Goal: Task Accomplishment & Management: Manage account settings

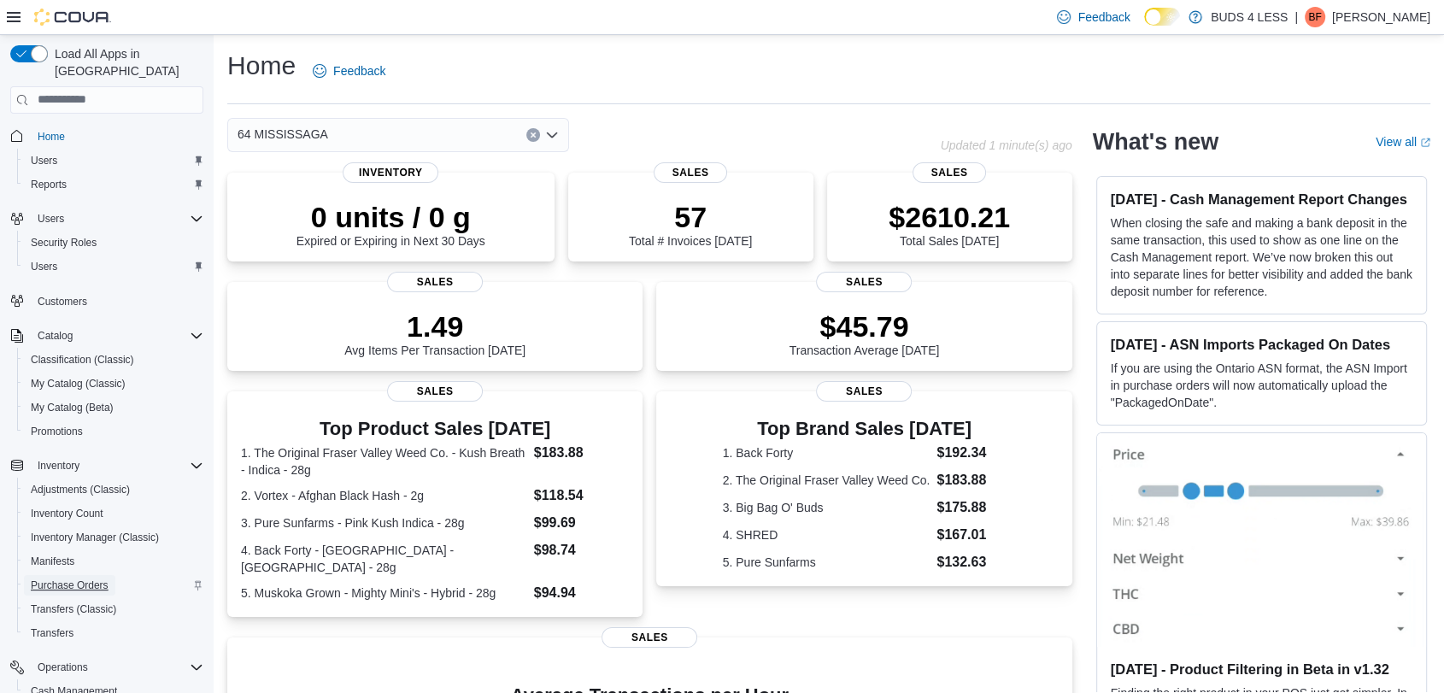
click at [51, 579] on span "Purchase Orders" at bounding box center [70, 586] width 78 height 14
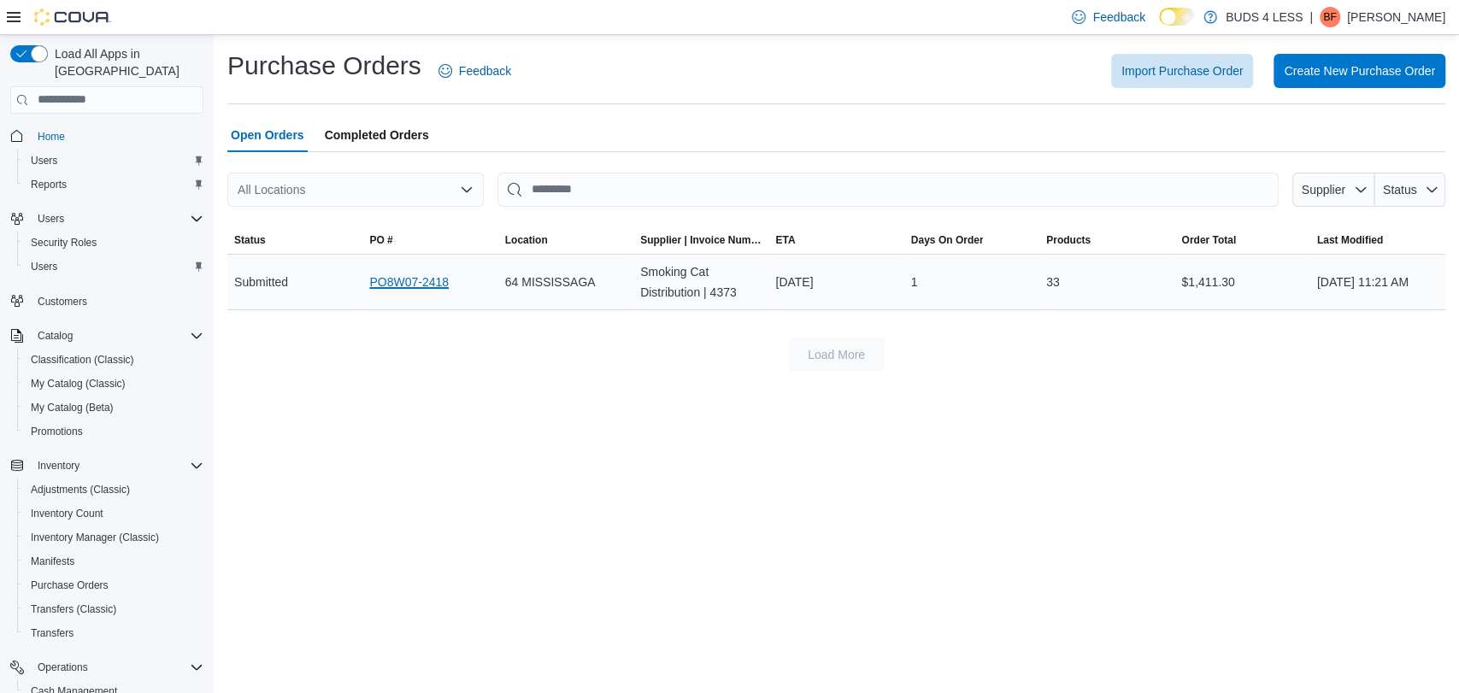
click at [385, 288] on link "PO8W07-2418" at bounding box center [408, 282] width 79 height 21
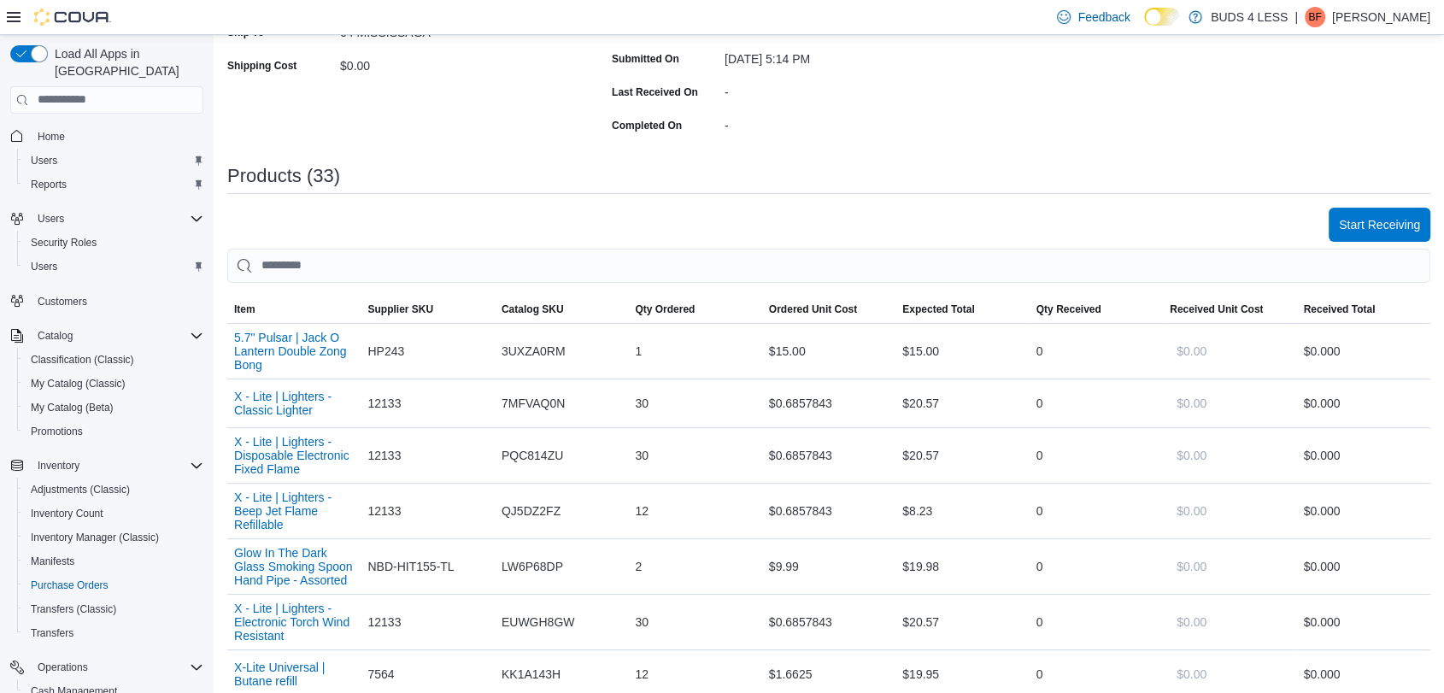
scroll to position [343, 0]
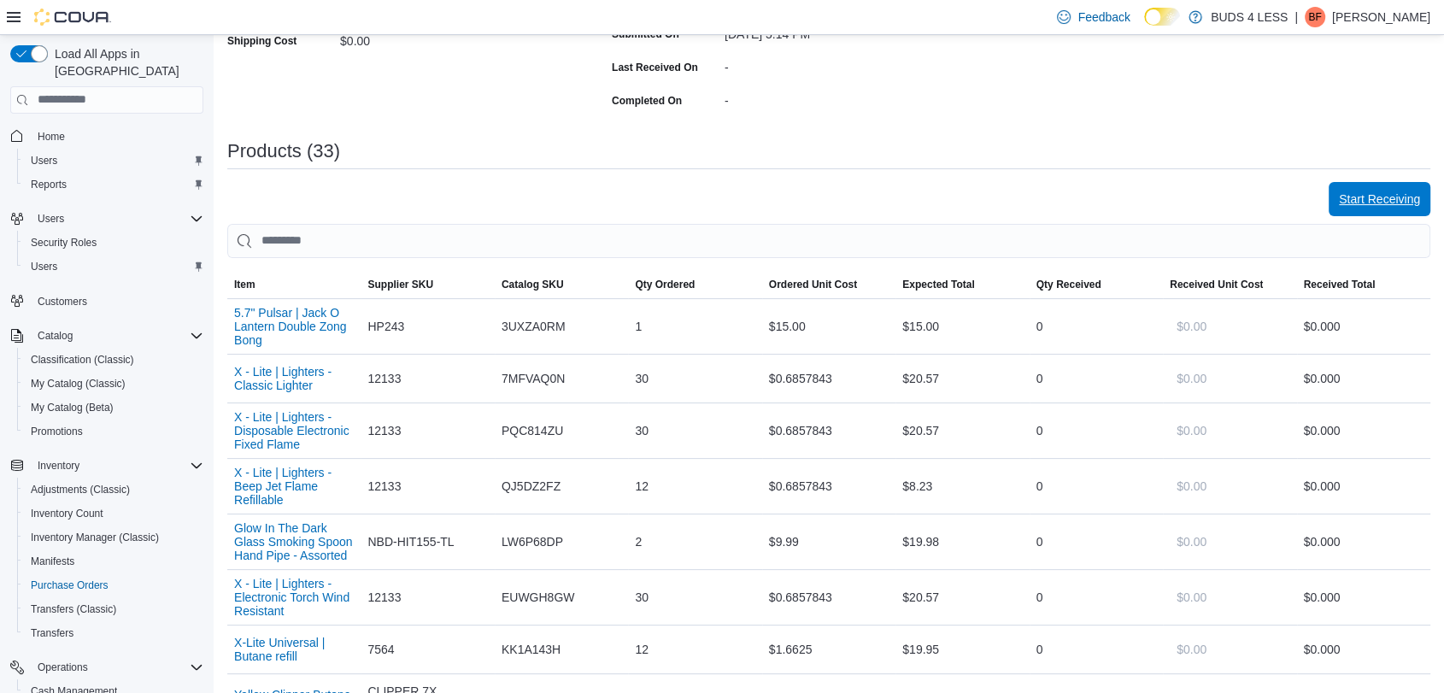
click at [1372, 201] on span "Start Receiving" at bounding box center [1379, 199] width 81 height 17
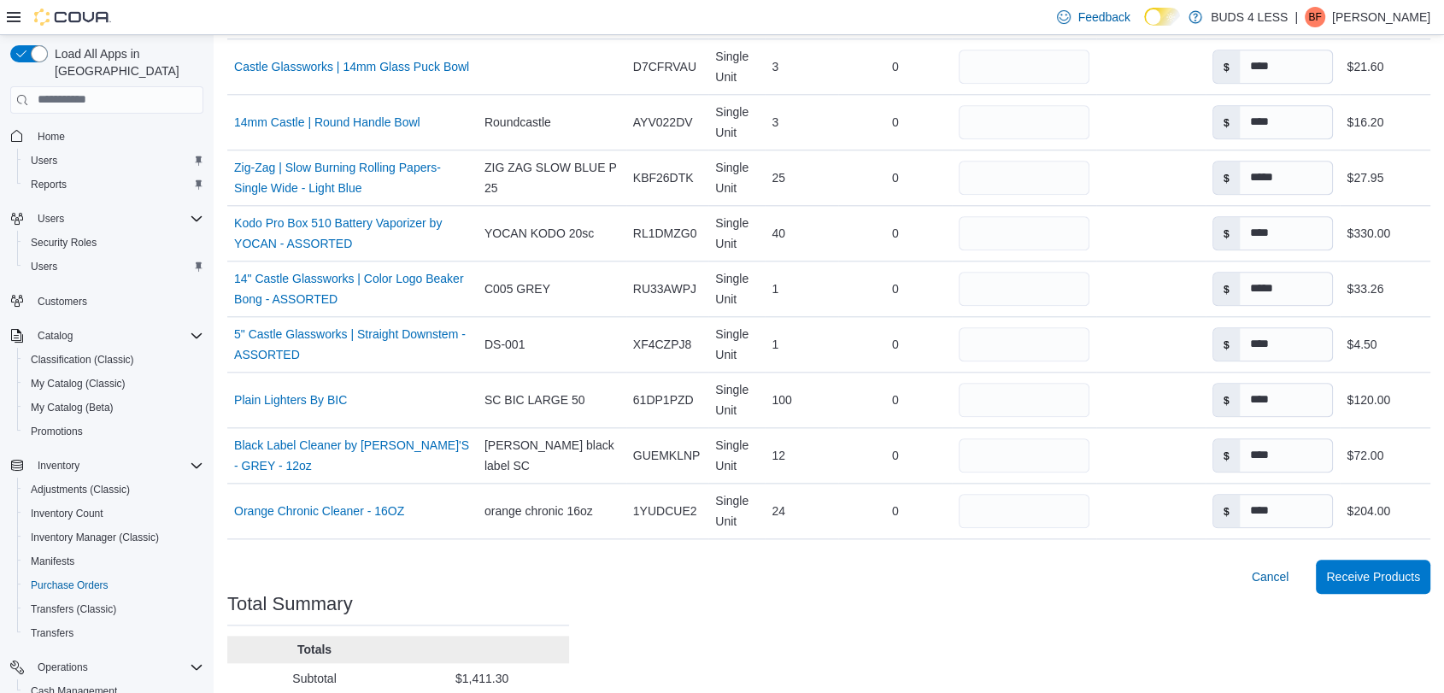
scroll to position [1867, 0]
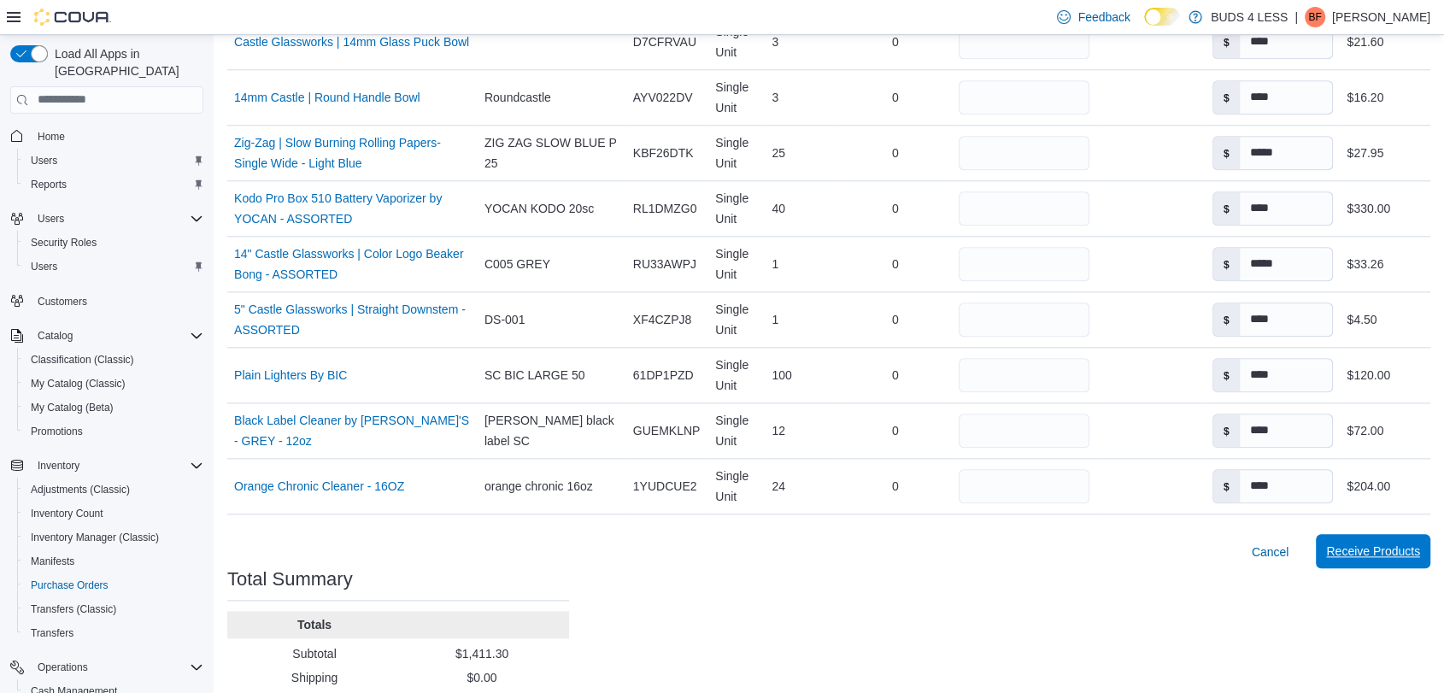
click at [1388, 553] on span "Receive Products" at bounding box center [1374, 551] width 94 height 17
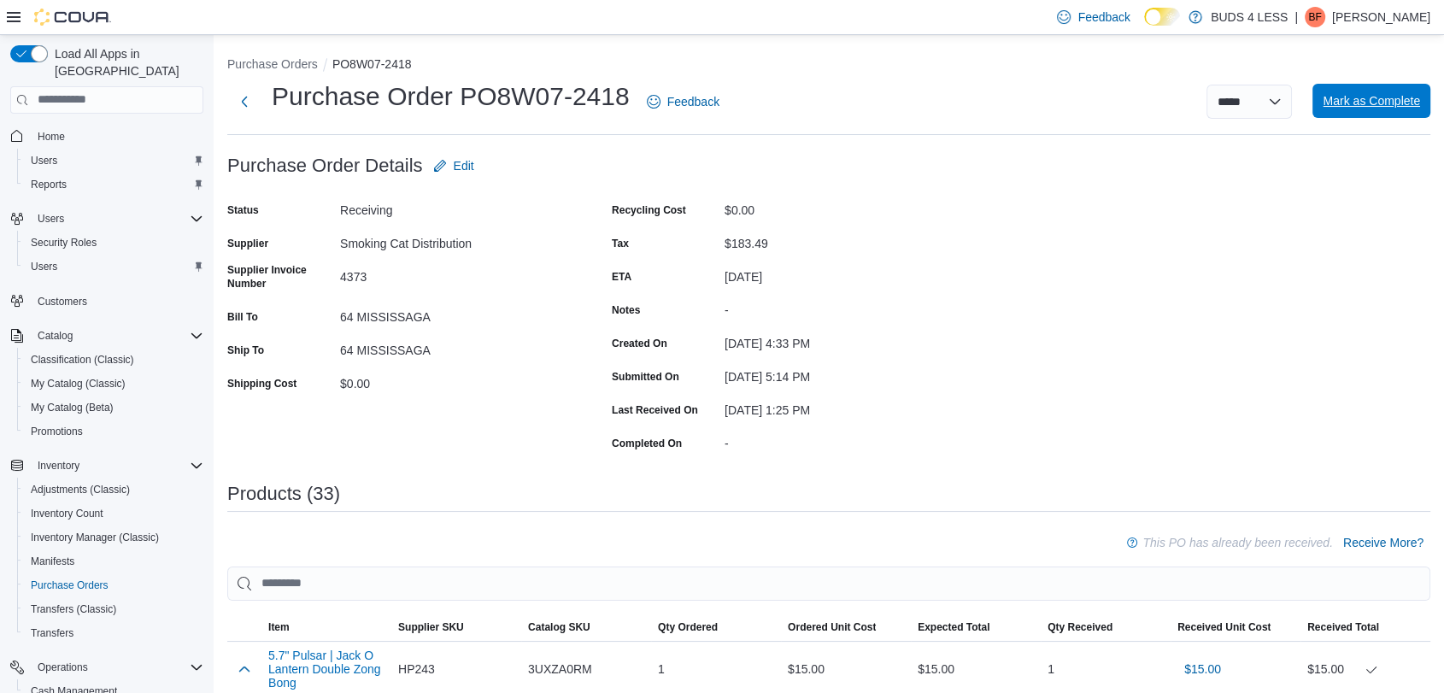
click at [1380, 104] on span "Mark as Complete" at bounding box center [1371, 100] width 97 height 17
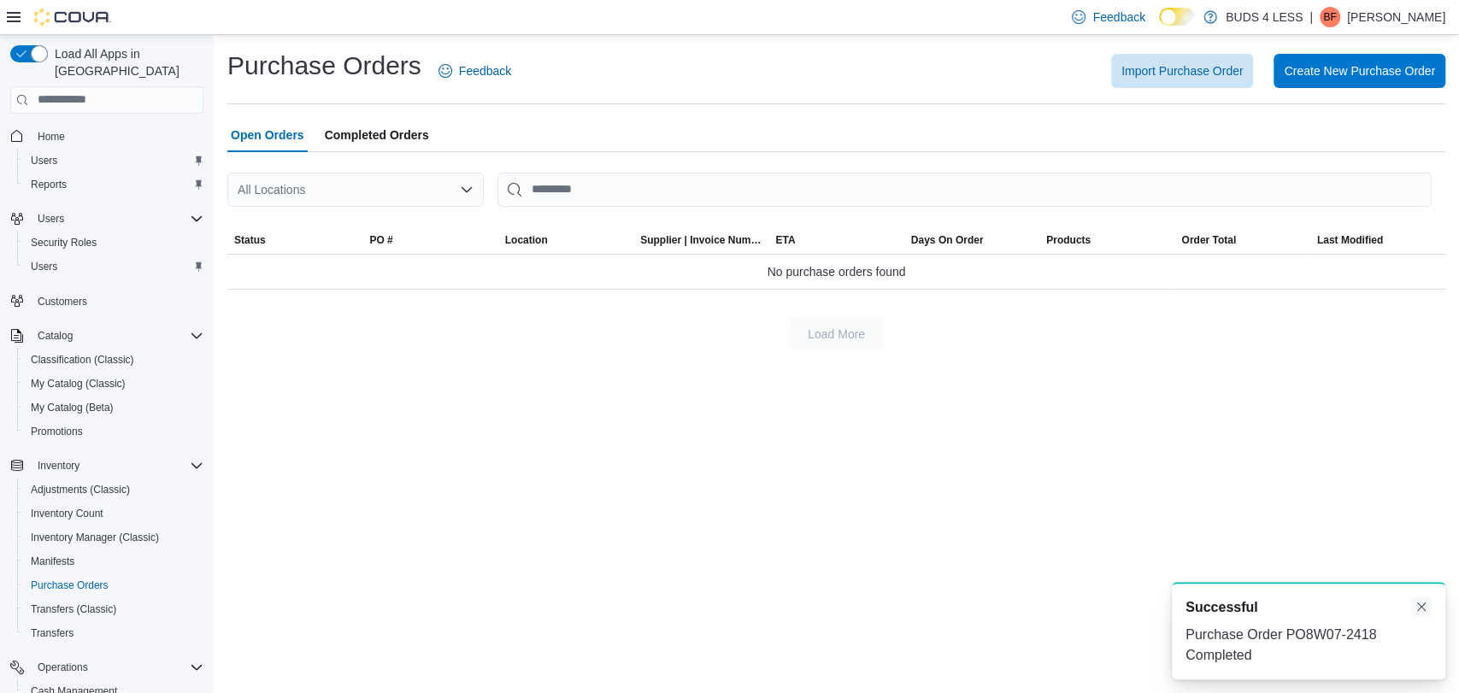
click at [1421, 605] on button "Dismiss toast" at bounding box center [1421, 607] width 21 height 21
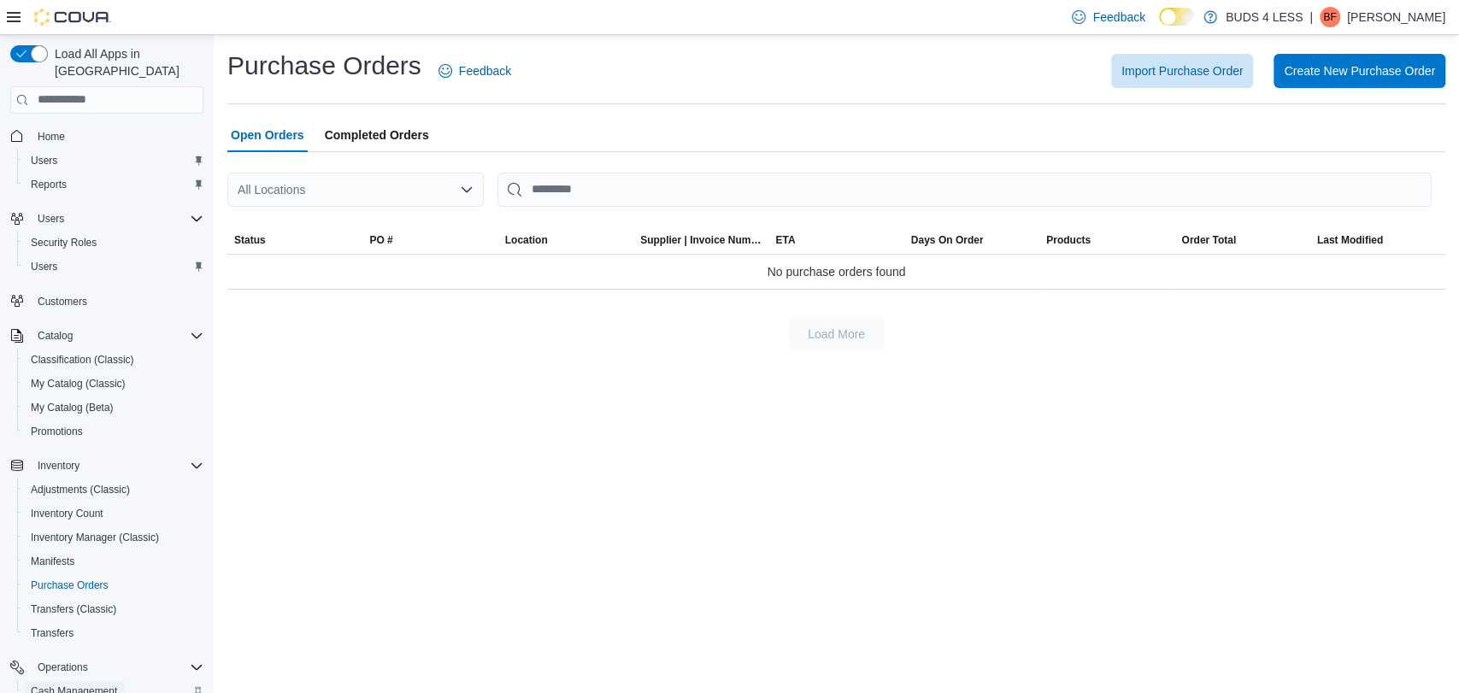
click at [86, 685] on span "Cash Management" at bounding box center [74, 692] width 86 height 14
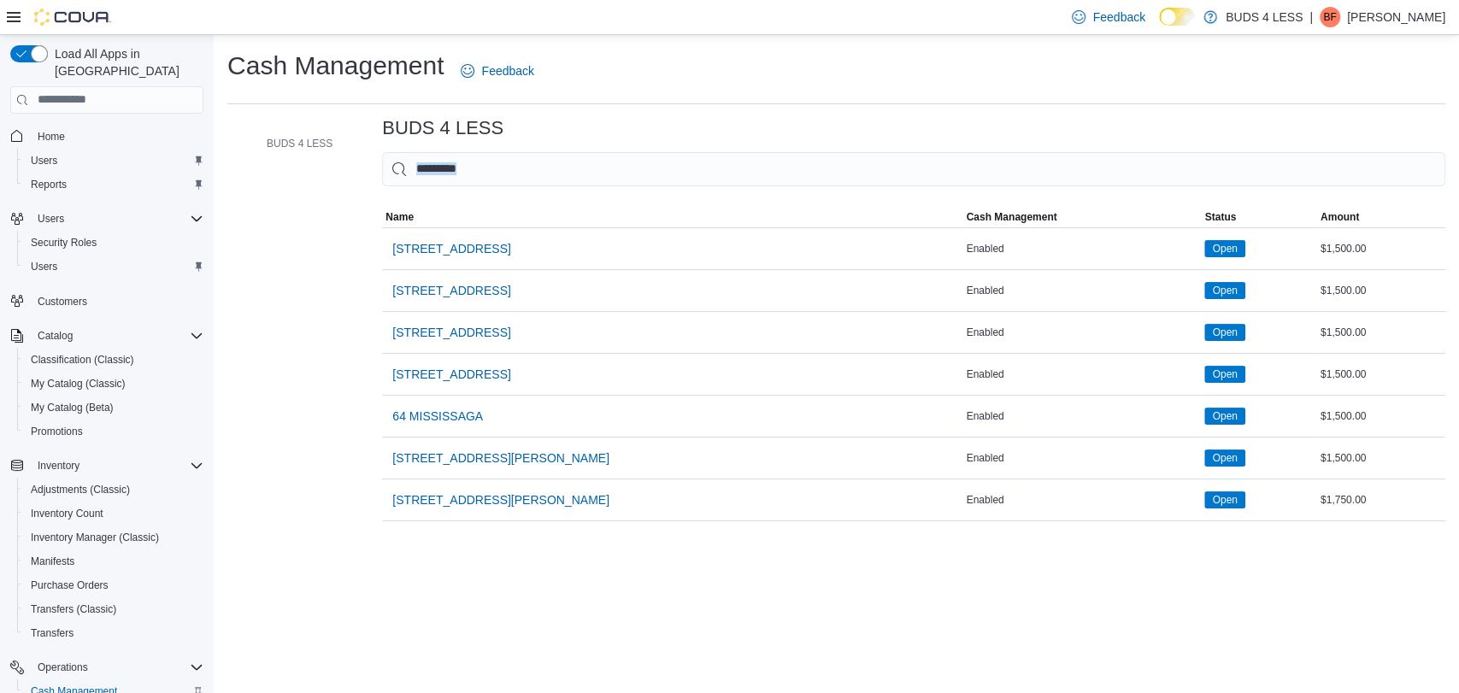
drag, startPoint x: 1453, startPoint y: 168, endPoint x: 1450, endPoint y: 258, distance: 90.7
click at [1450, 258] on div "Cash Management Feedback BUDS 4 LESS BUDS 4 LESS Sorting MemoryTable from EuiIn…" at bounding box center [836, 285] width 1245 height 500
click at [431, 417] on span "64 MISSISSAGA" at bounding box center [437, 416] width 91 height 17
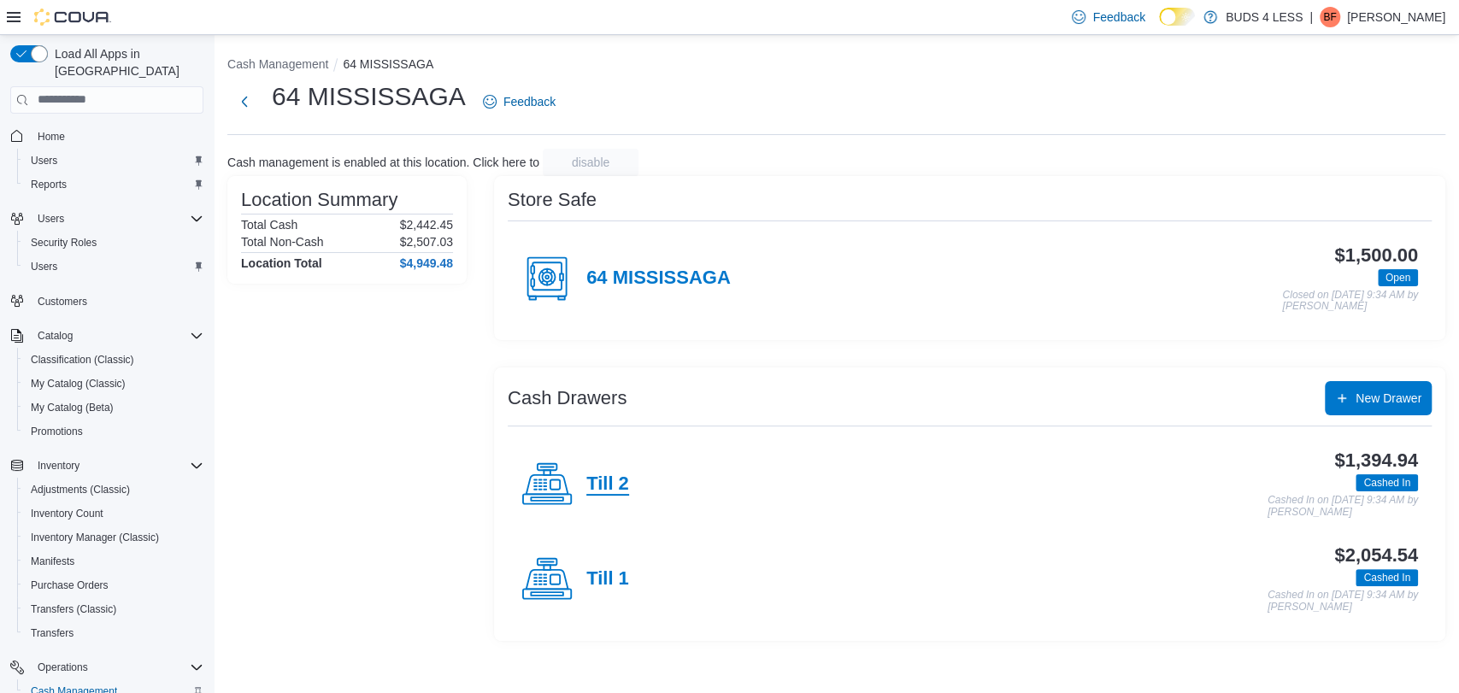
click at [602, 486] on h4 "Till 2" at bounding box center [607, 485] width 43 height 22
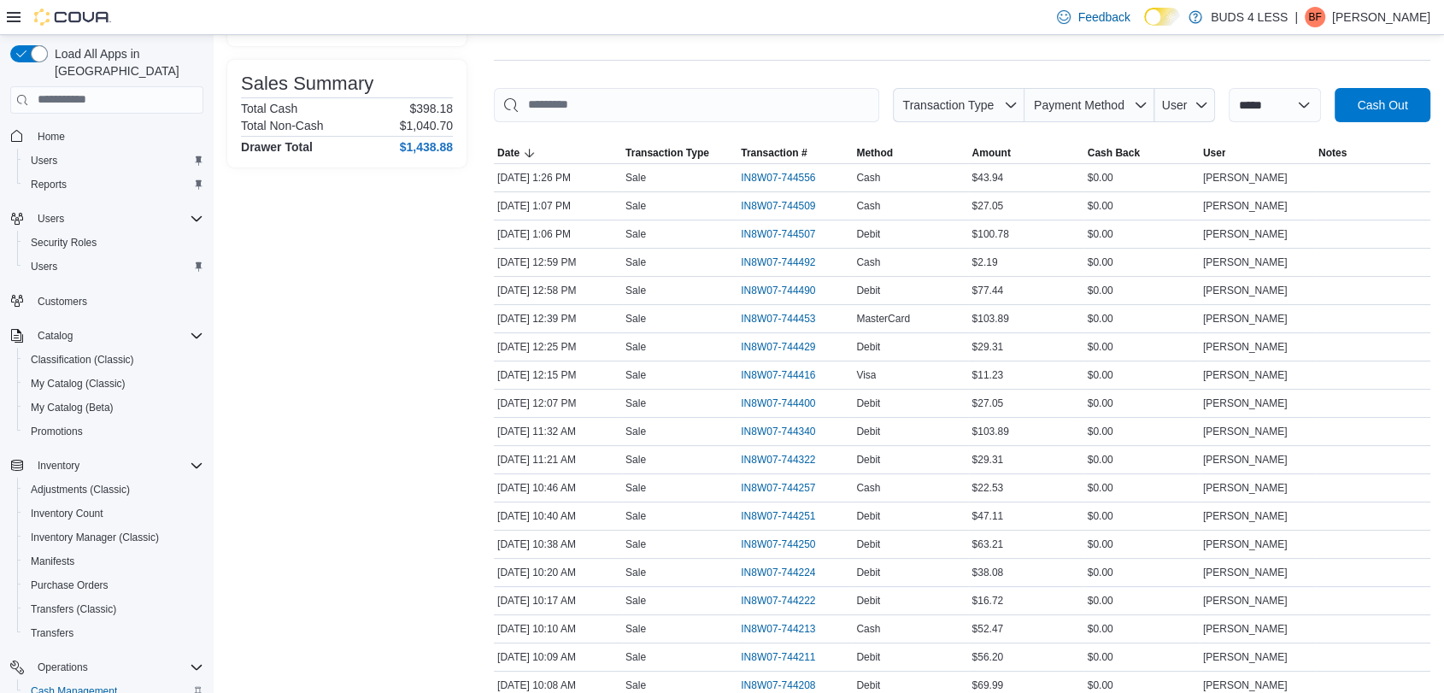
scroll to position [227, 0]
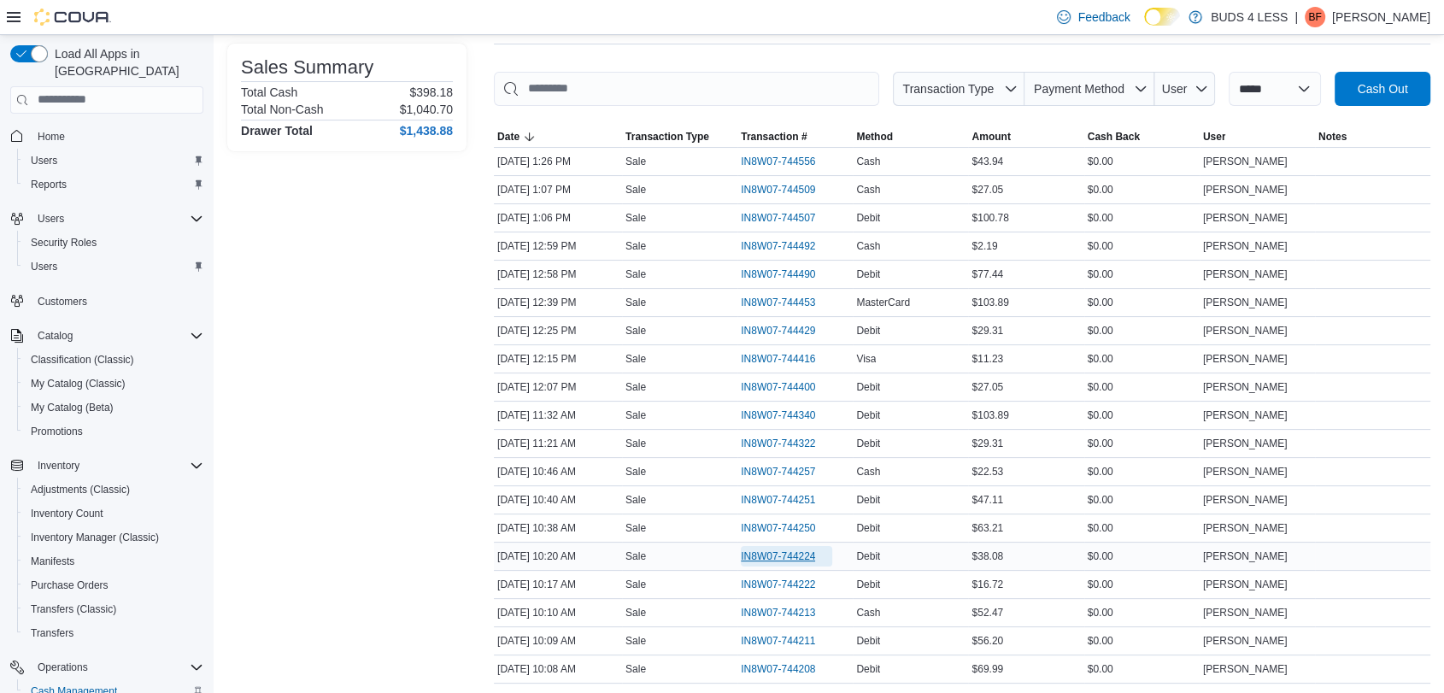
click at [803, 556] on span "IN8W07-744224" at bounding box center [778, 557] width 74 height 14
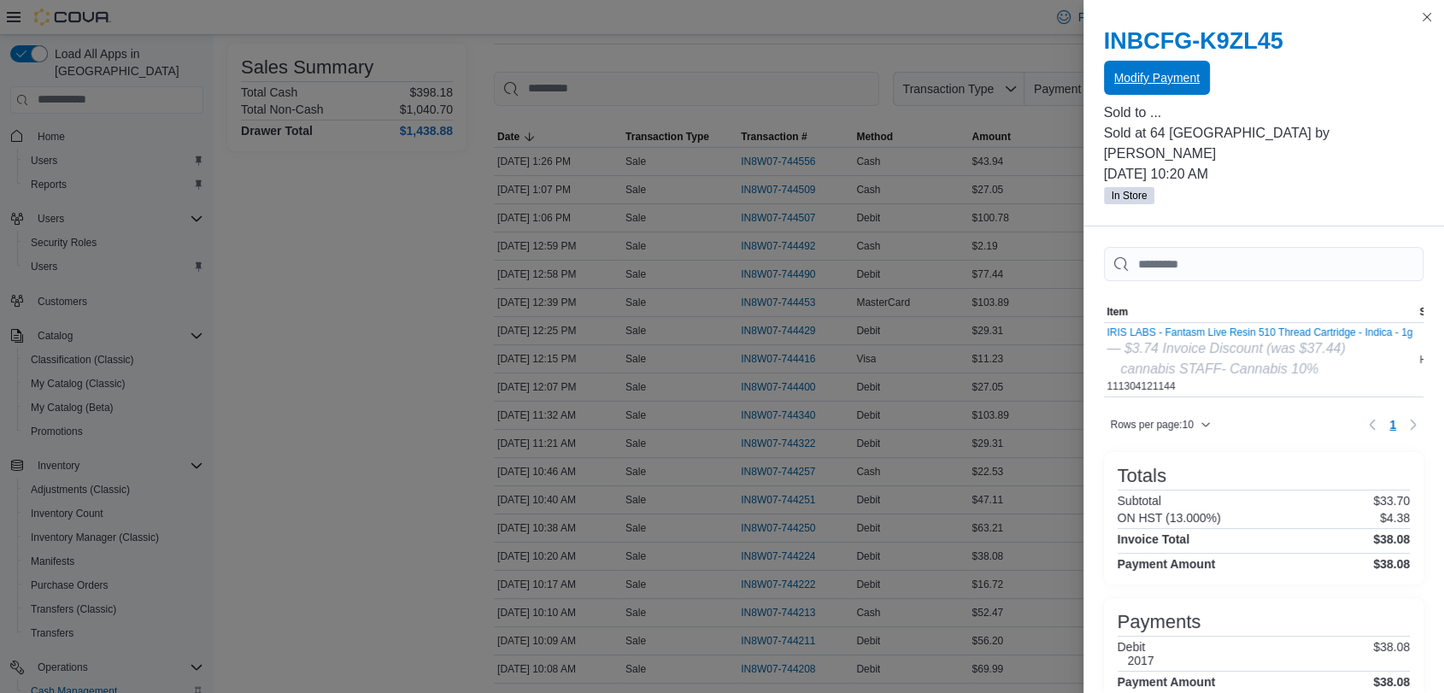
click at [1156, 90] on span "Modify Payment" at bounding box center [1157, 78] width 85 height 34
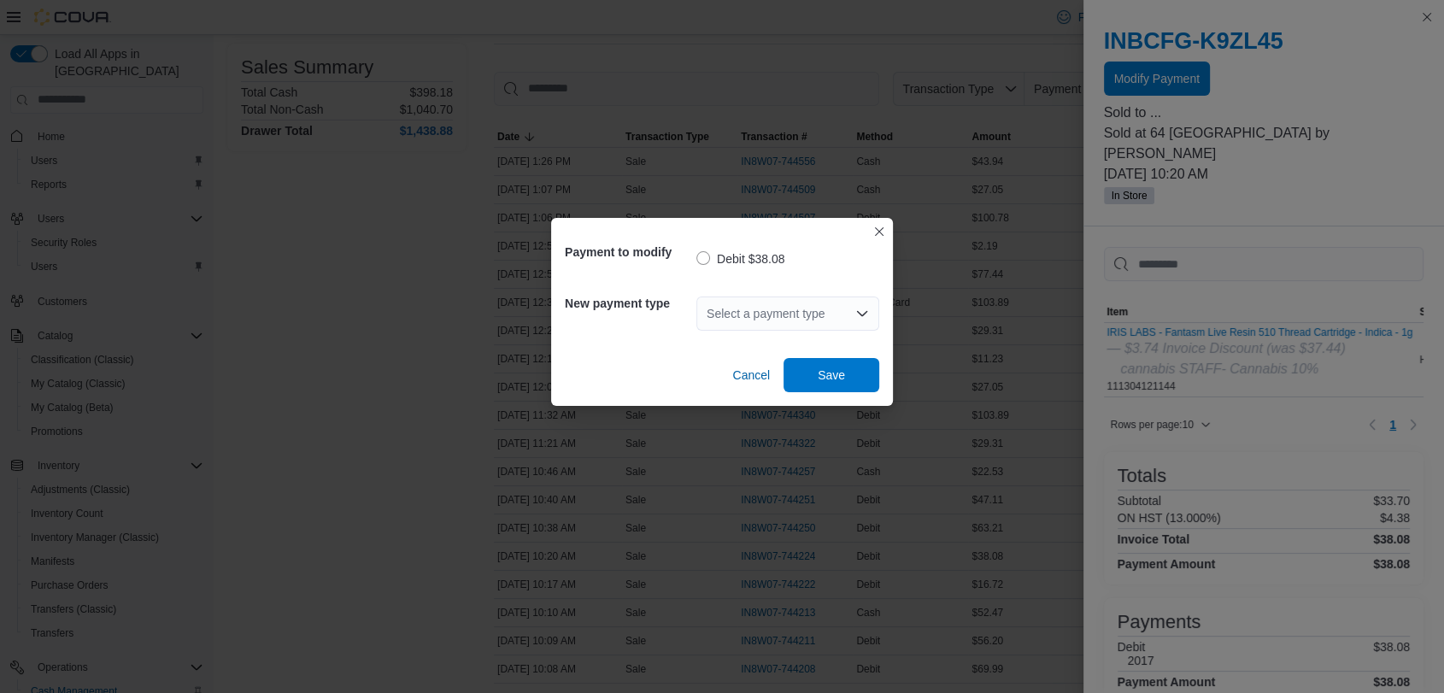
click at [769, 321] on div "Select a payment type" at bounding box center [788, 314] width 183 height 34
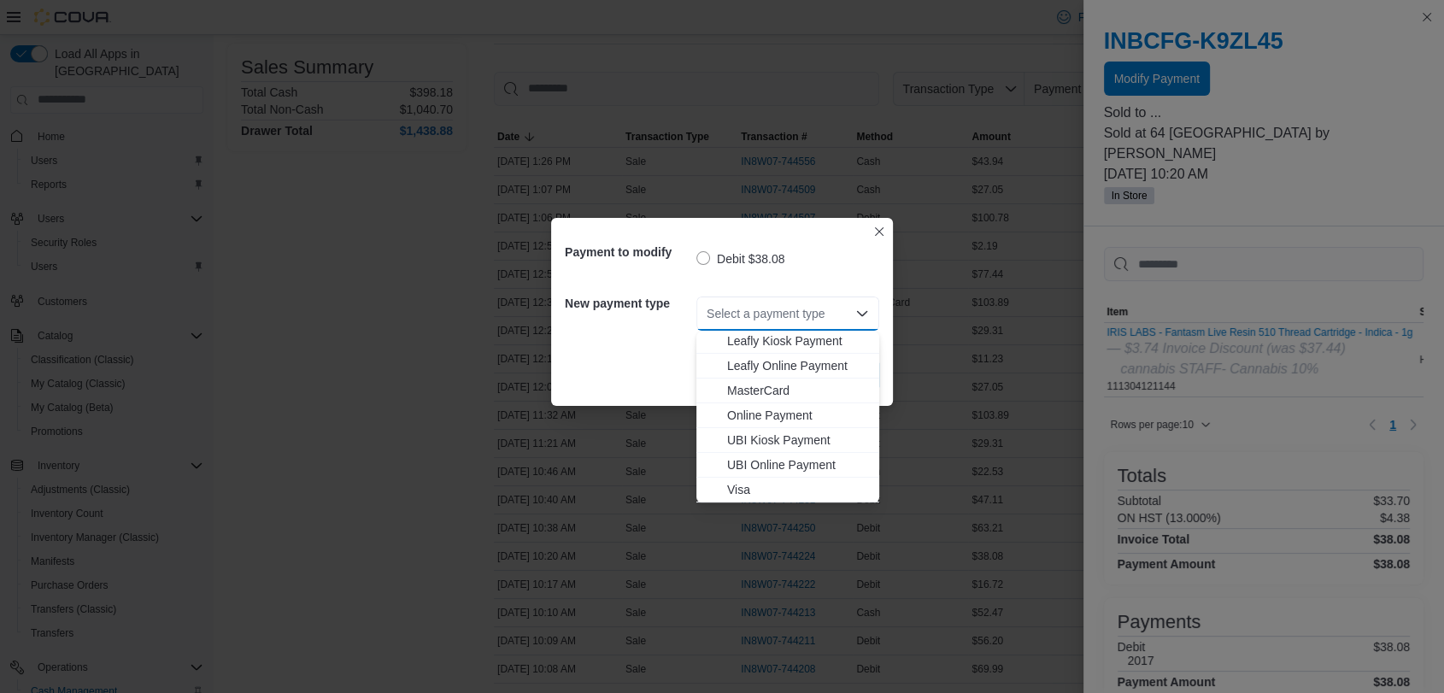
scroll to position [0, 0]
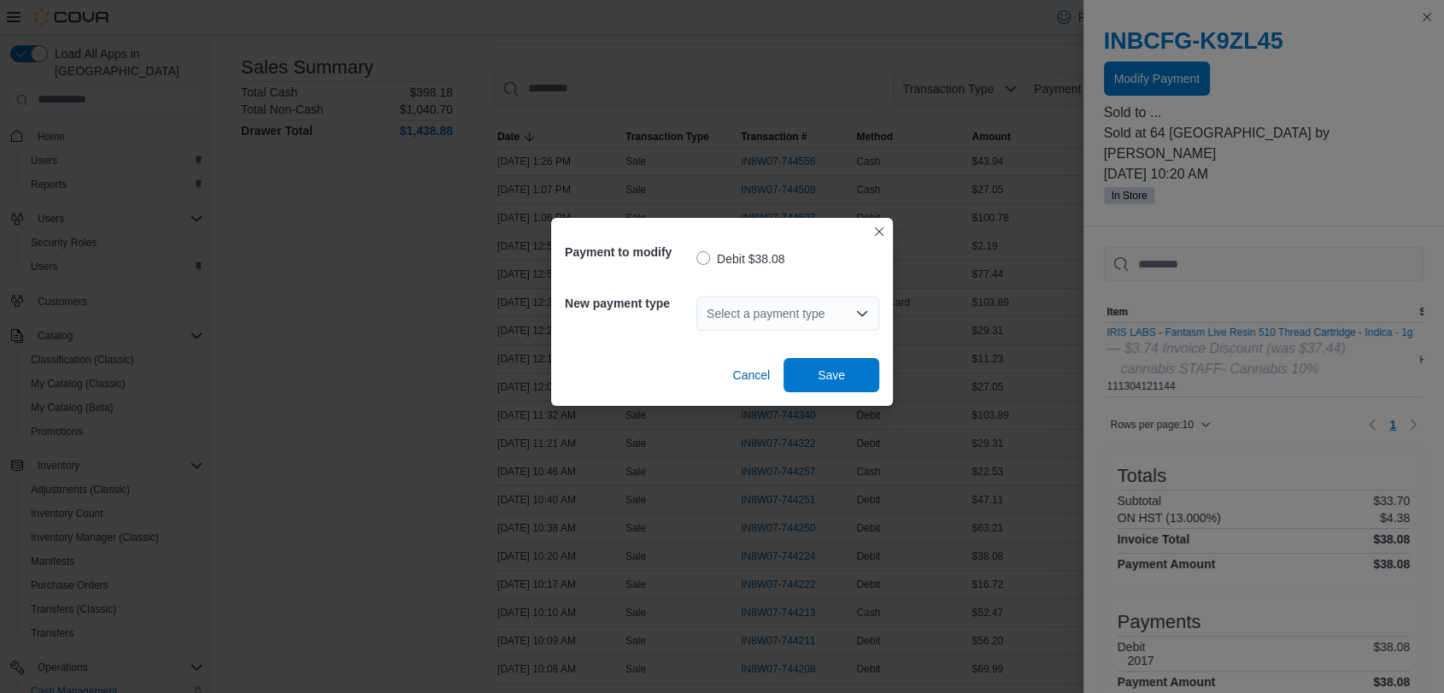
click at [972, 538] on div "Payment to modify Debit $38.08 New payment type Select a payment type Cancel Sa…" at bounding box center [722, 346] width 1444 height 693
click at [862, 314] on icon "Open list of options" at bounding box center [862, 313] width 10 height 5
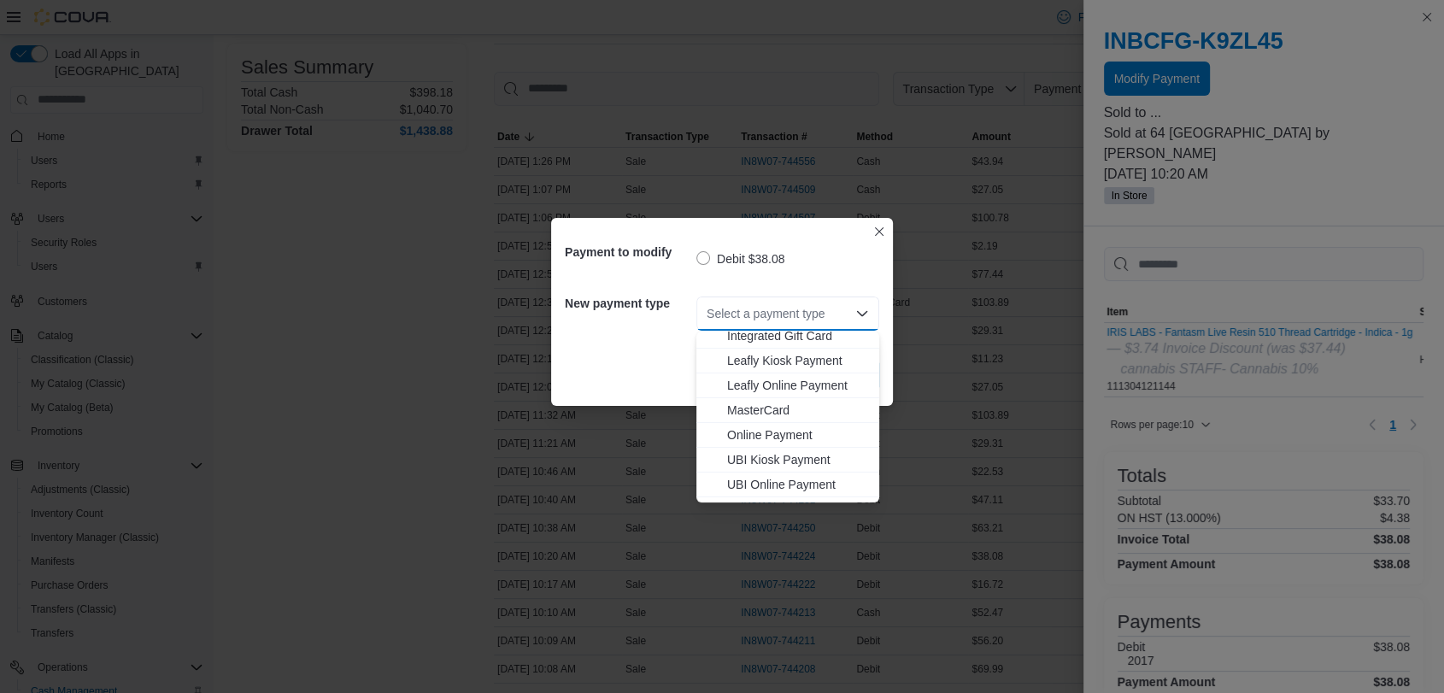
scroll to position [220, 0]
click at [750, 489] on span "Visa" at bounding box center [798, 495] width 142 height 17
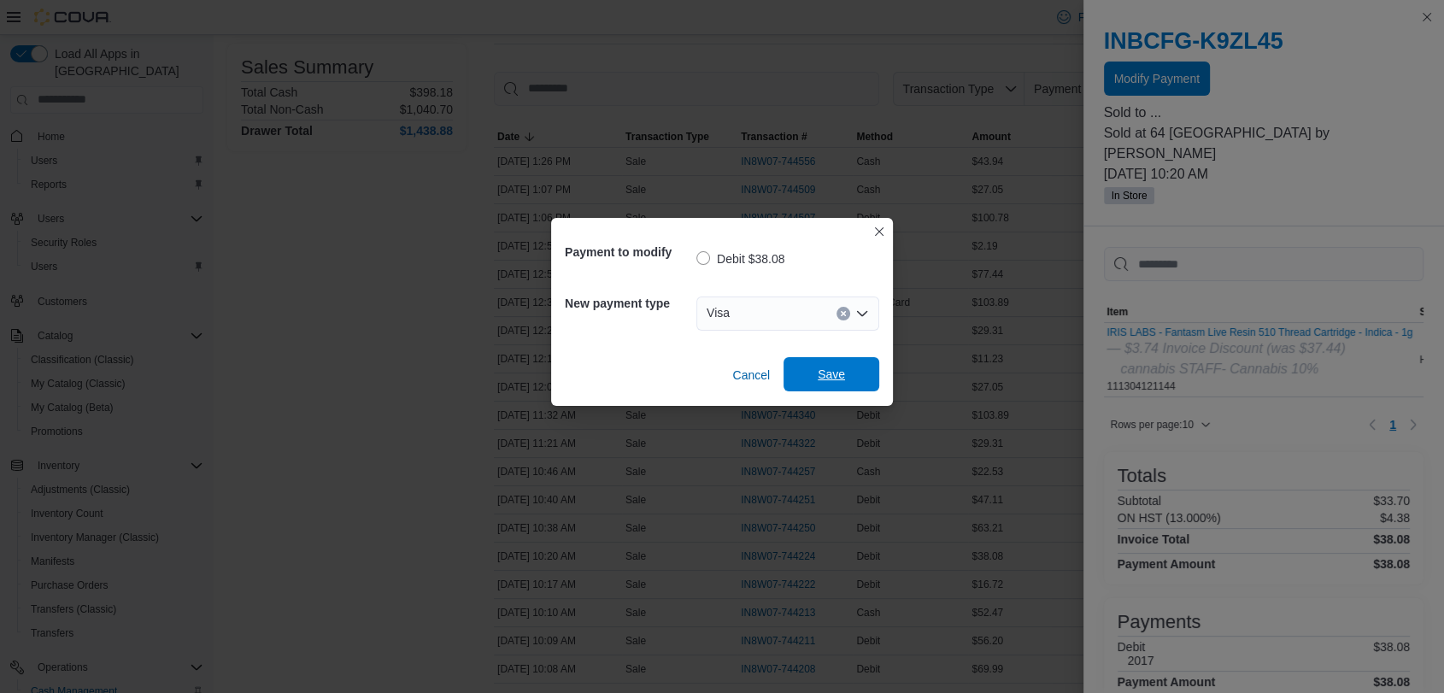
click at [826, 374] on span "Save" at bounding box center [831, 374] width 27 height 17
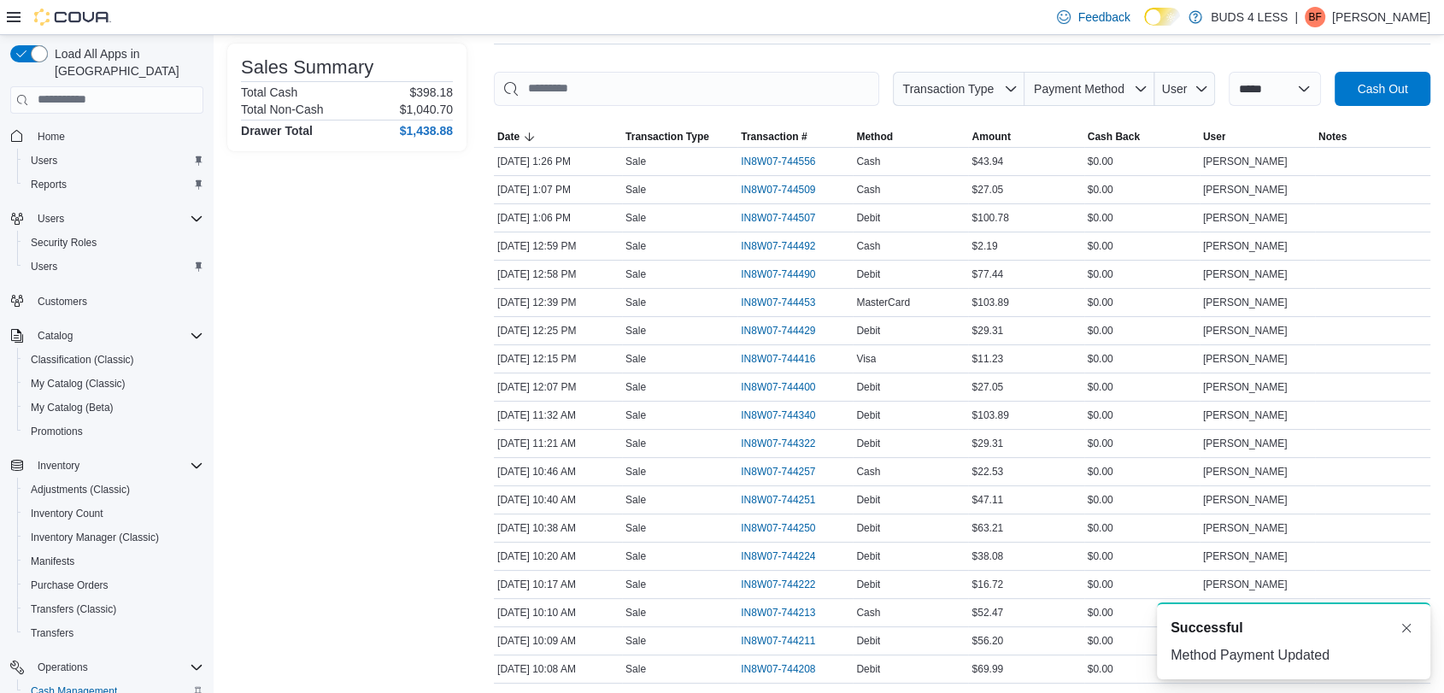
scroll to position [261, 0]
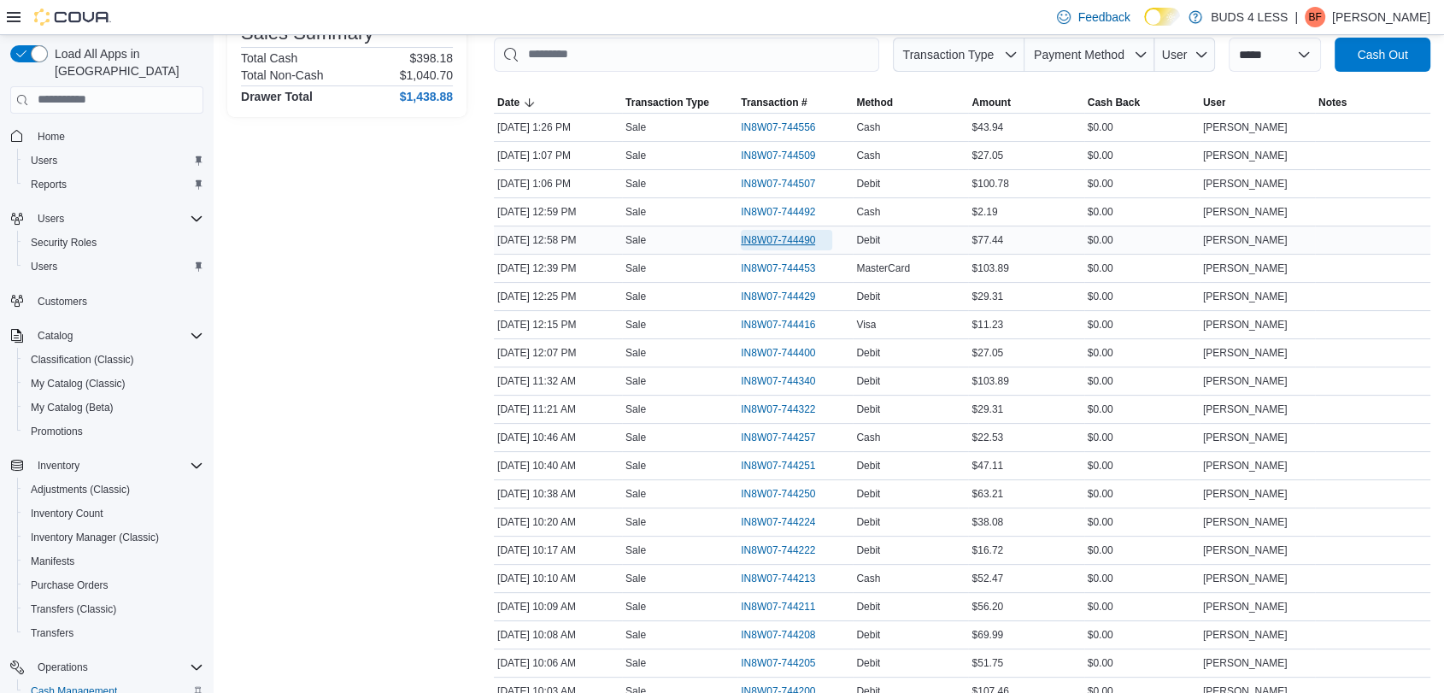
click at [793, 239] on span "IN8W07-744490" at bounding box center [778, 240] width 74 height 14
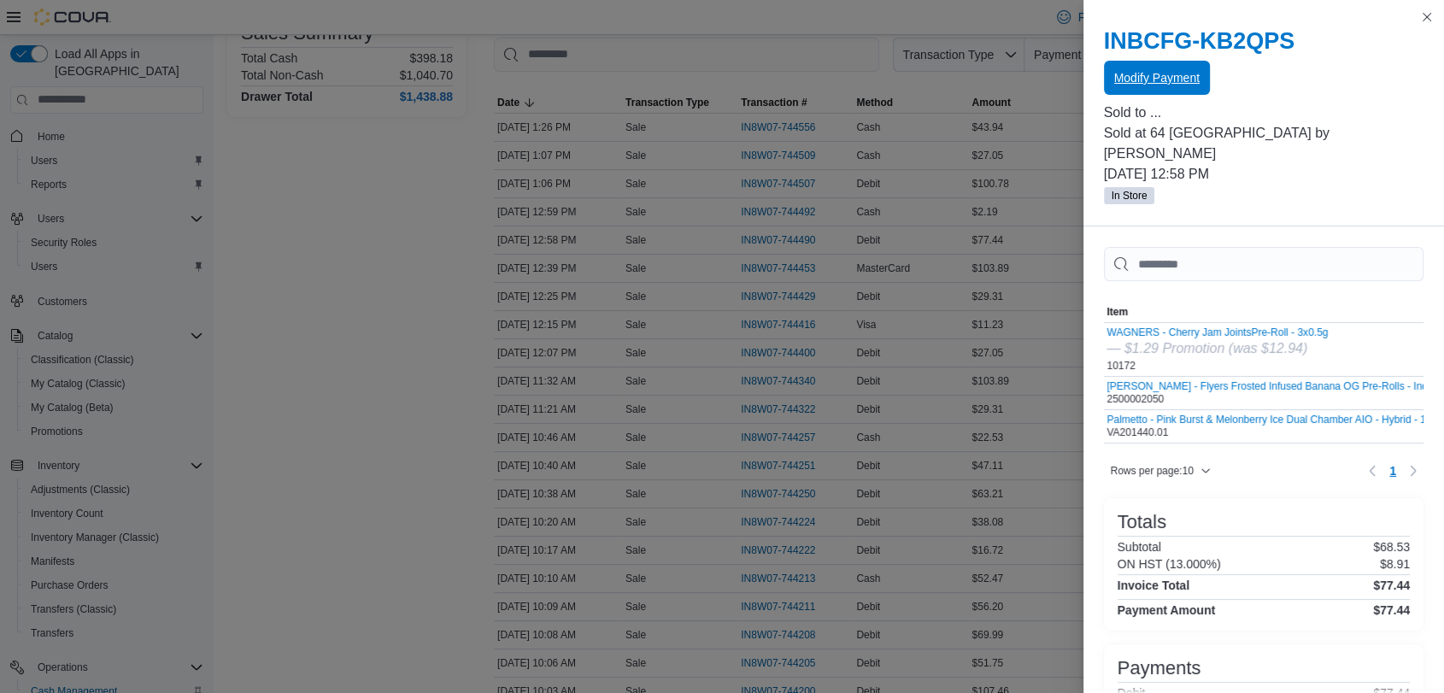
click at [1121, 86] on span "Modify Payment" at bounding box center [1157, 78] width 85 height 34
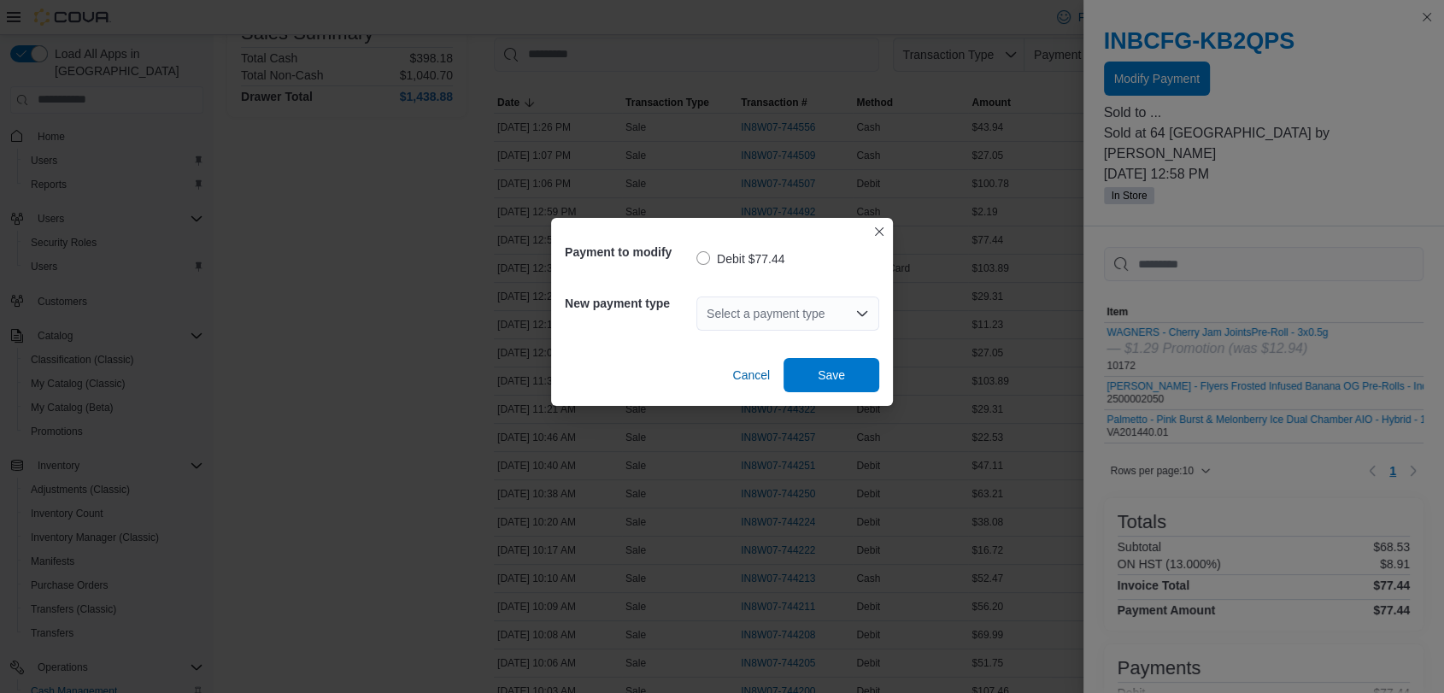
click at [860, 313] on icon "Open list of options" at bounding box center [862, 313] width 10 height 5
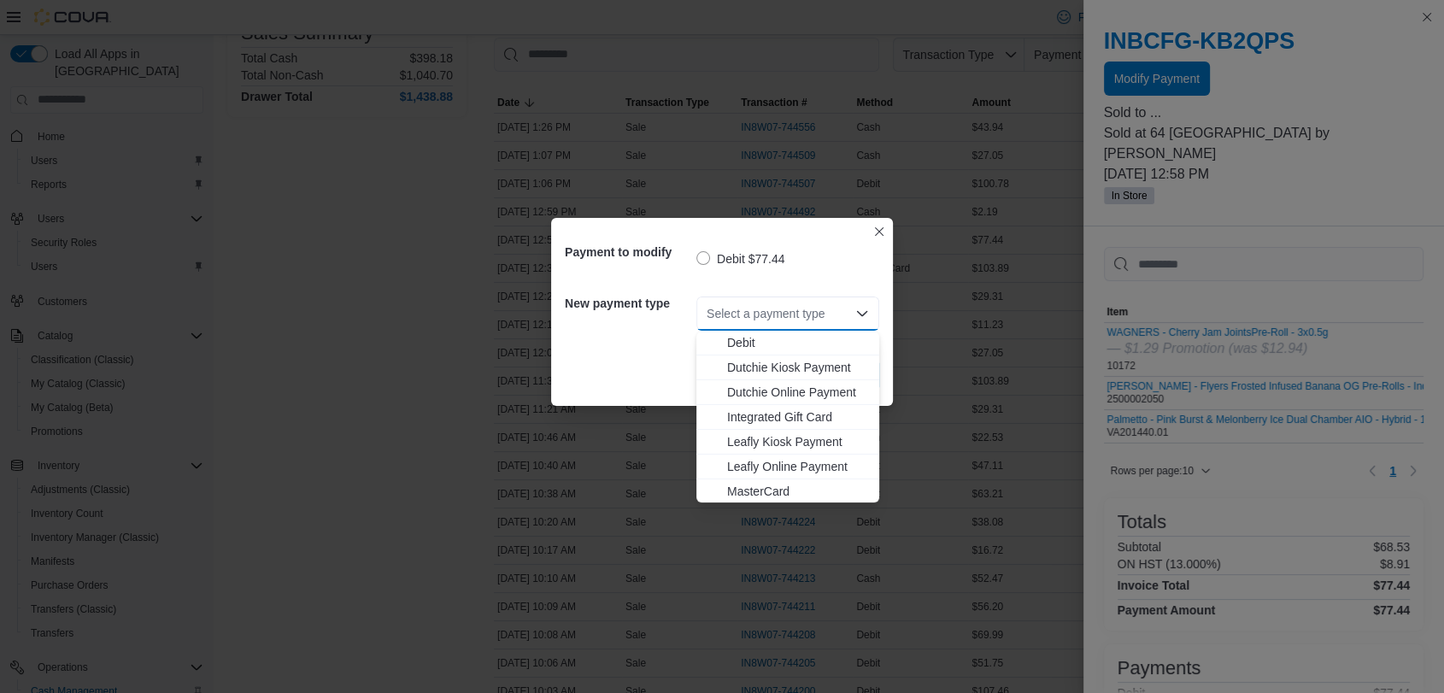
scroll to position [150, 0]
click at [774, 461] on span "MasterCard" at bounding box center [798, 466] width 142 height 17
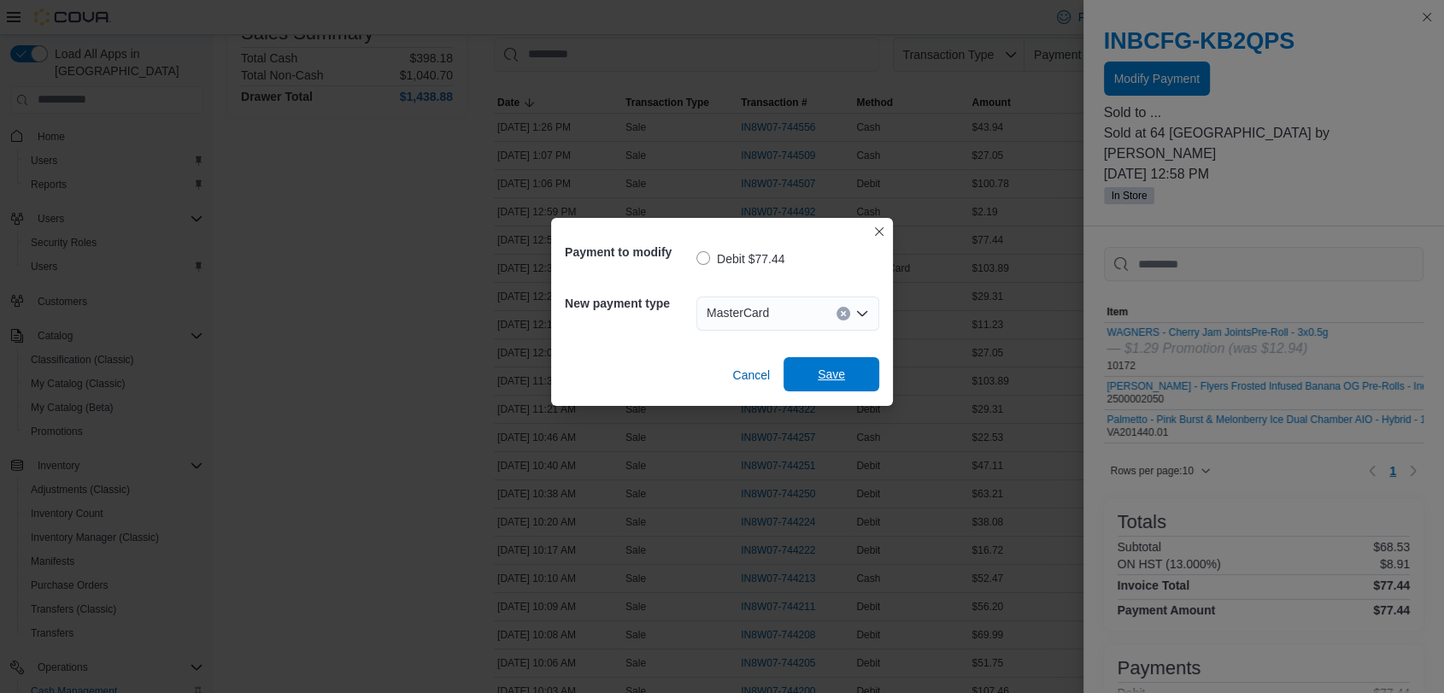
click at [831, 384] on span "Save" at bounding box center [831, 374] width 75 height 34
